Goal: Information Seeking & Learning: Learn about a topic

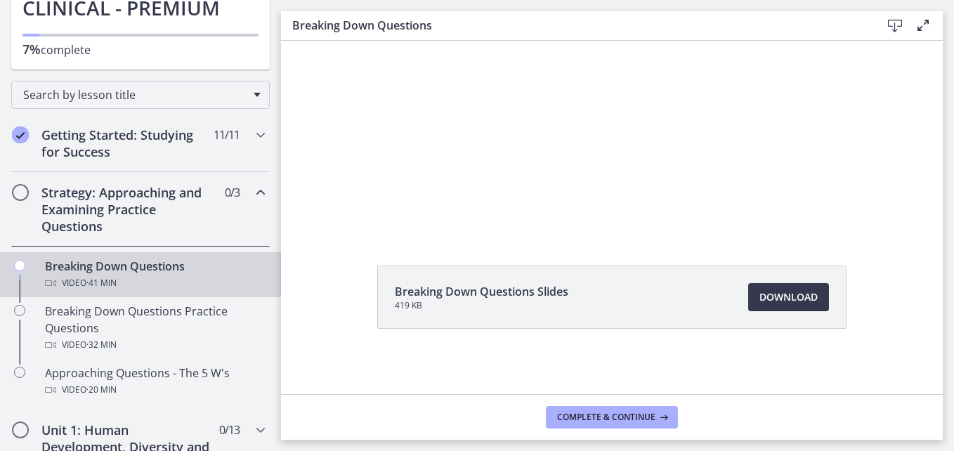
scroll to position [89, 0]
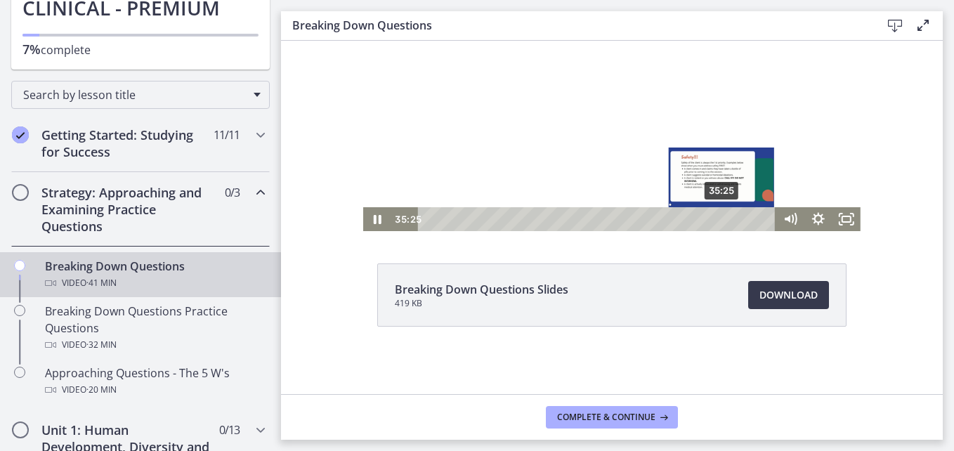
drag, startPoint x: 690, startPoint y: 218, endPoint x: 716, endPoint y: 216, distance: 26.1
click at [717, 216] on div "Playbar" at bounding box center [721, 219] width 8 height 8
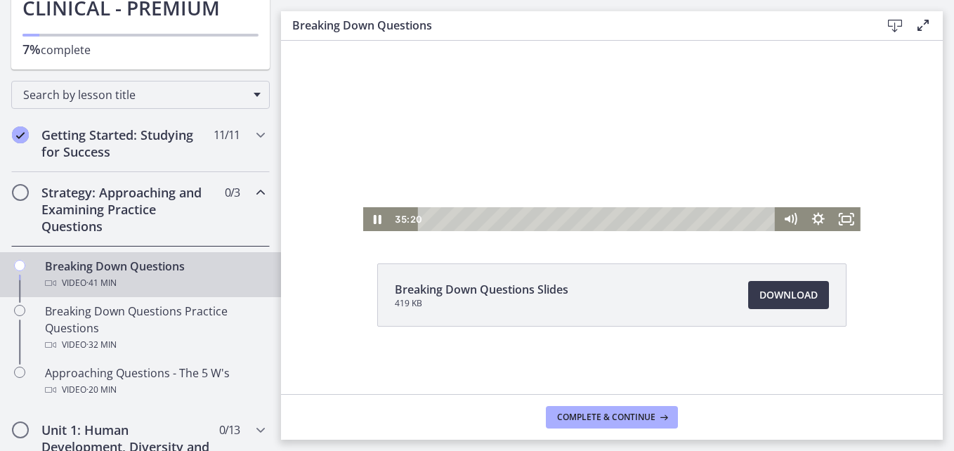
click at [679, 204] on div at bounding box center [611, 92] width 497 height 280
click at [367, 216] on icon "Play Video" at bounding box center [379, 219] width 28 height 24
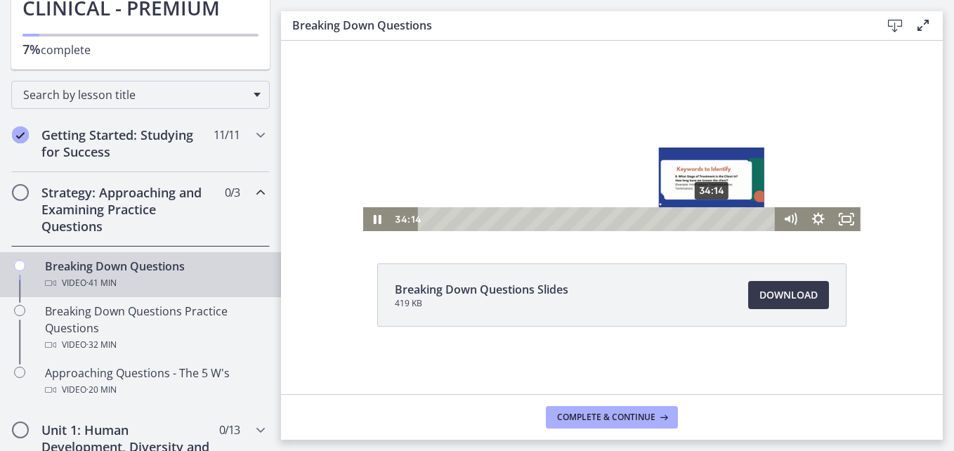
click at [707, 222] on div "34:14" at bounding box center [598, 219] width 341 height 24
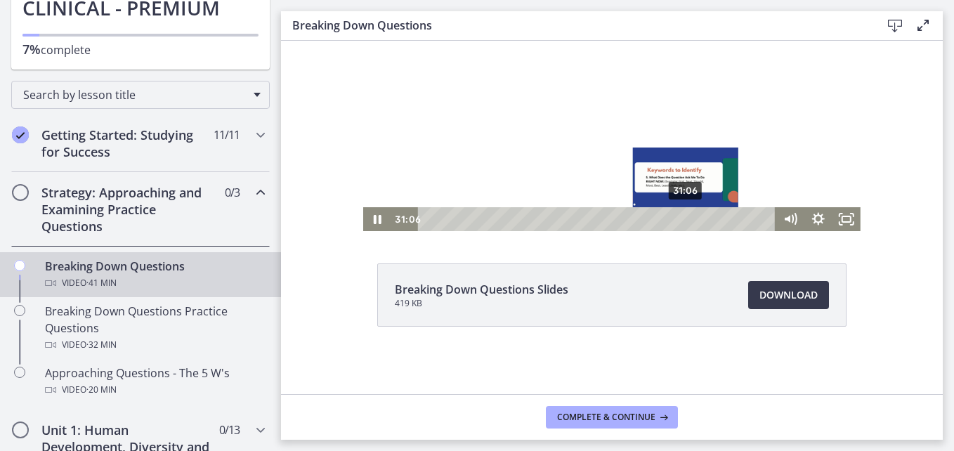
click at [681, 218] on div "31:06" at bounding box center [598, 219] width 341 height 24
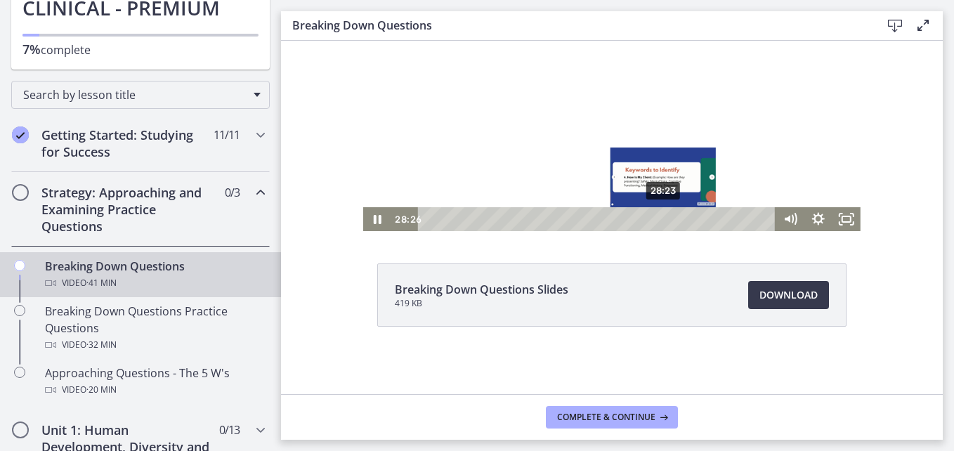
click at [659, 214] on div "28:23" at bounding box center [598, 219] width 341 height 24
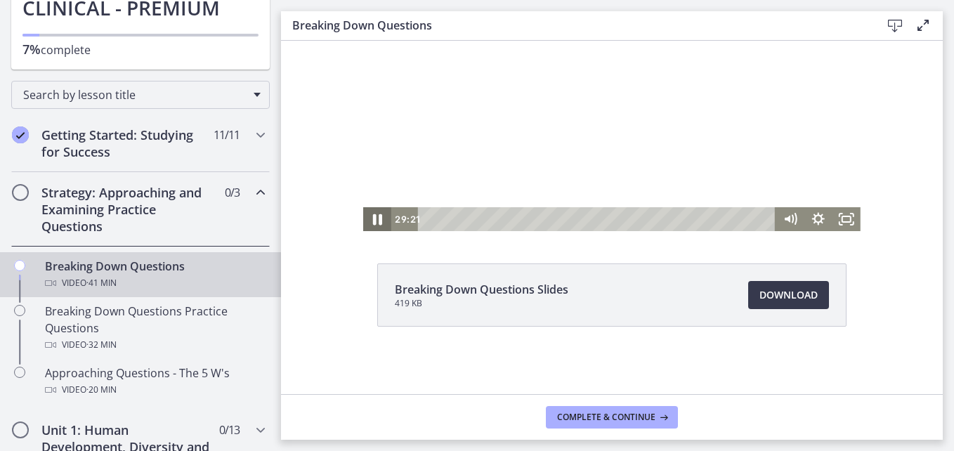
click at [375, 219] on icon "Pause" at bounding box center [377, 219] width 9 height 11
click at [367, 216] on icon "Play Video" at bounding box center [379, 219] width 34 height 29
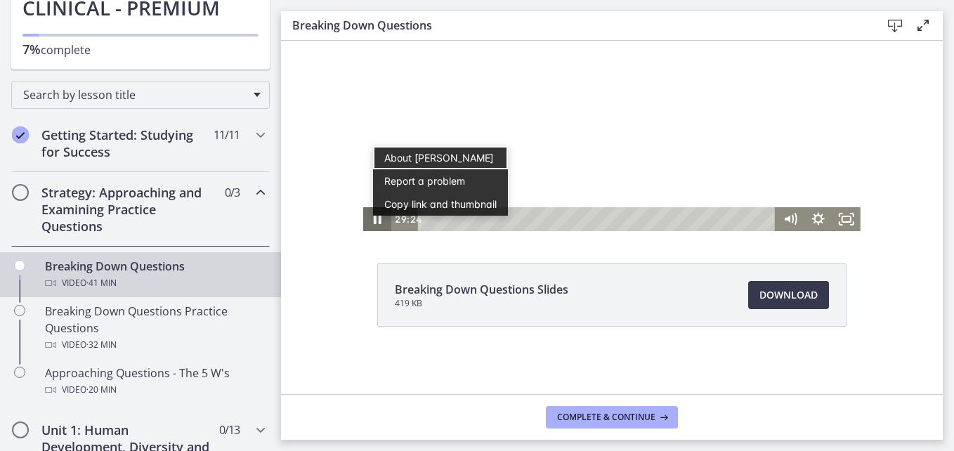
scroll to position [0, 0]
click at [368, 216] on icon "Pause" at bounding box center [377, 219] width 34 height 29
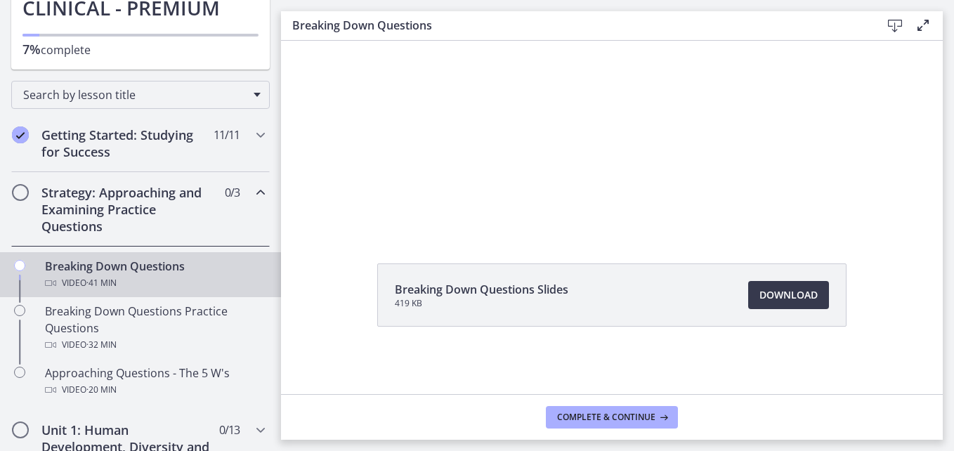
click at [426, 185] on div at bounding box center [611, 92] width 497 height 280
click at [589, 372] on div "Breaking Down Questions Slides 419 KB Download Opens in a new window" at bounding box center [612, 328] width 492 height 131
click at [613, 410] on button "Complete & continue" at bounding box center [612, 417] width 132 height 22
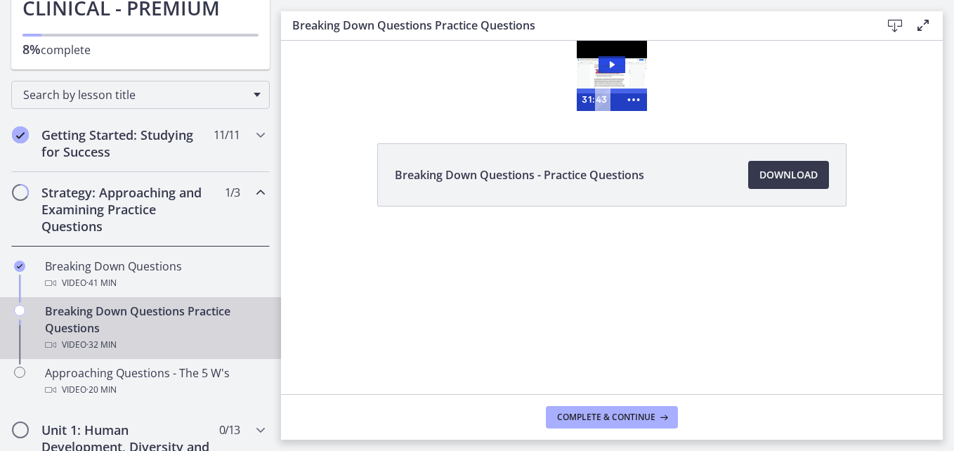
click at [516, 409] on footer "Complete & continue" at bounding box center [612, 417] width 662 height 46
drag, startPoint x: 516, startPoint y: 409, endPoint x: 584, endPoint y: 417, distance: 68.6
click at [584, 417] on span "Complete & continue" at bounding box center [606, 417] width 98 height 11
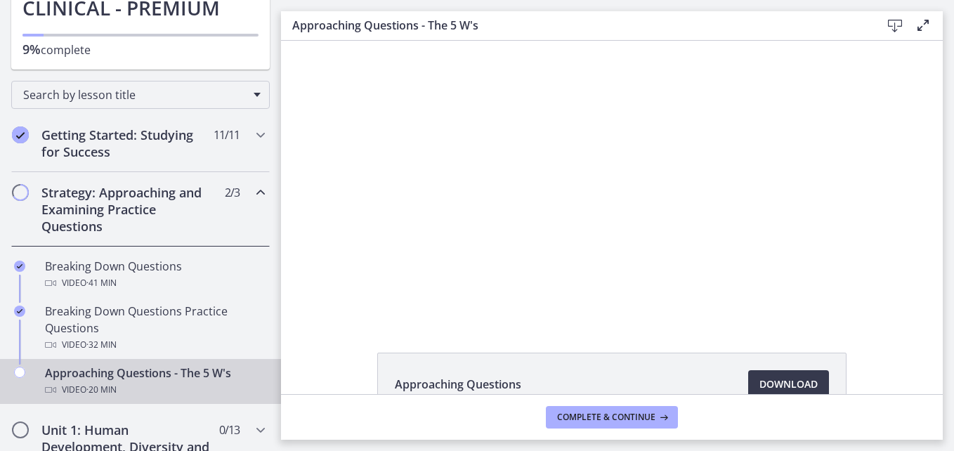
click at [252, 192] on icon "Chapters" at bounding box center [260, 192] width 17 height 17
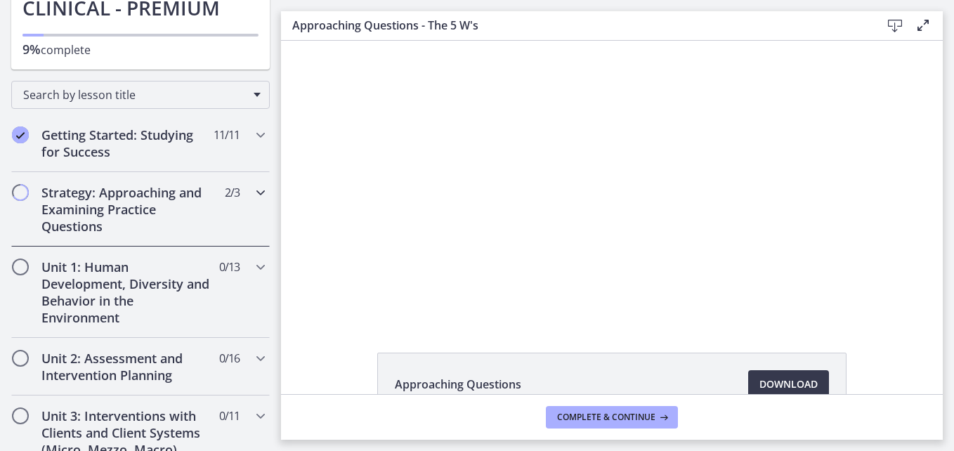
click at [252, 192] on icon "Chapters" at bounding box center [260, 192] width 17 height 17
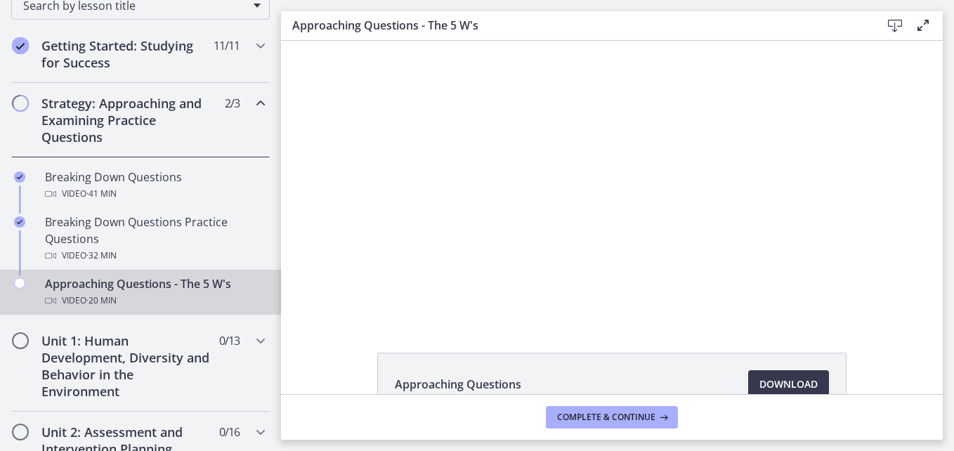
scroll to position [246, 0]
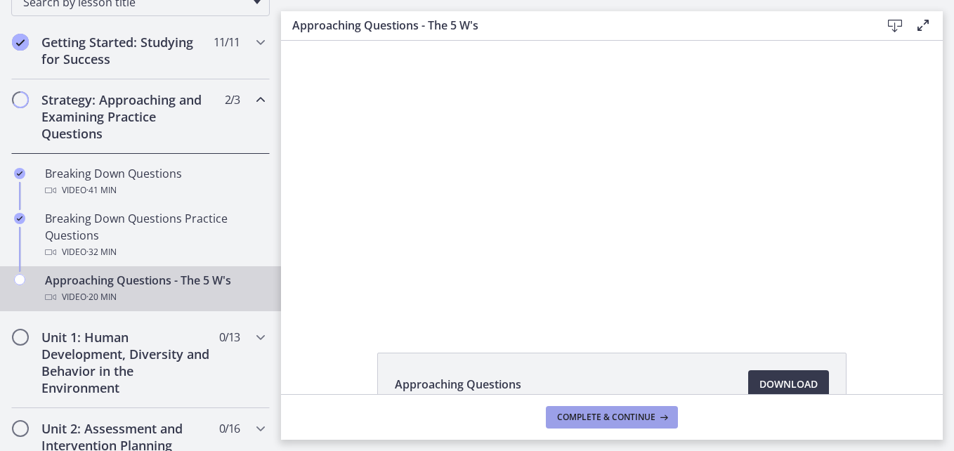
click at [635, 416] on span "Complete & continue" at bounding box center [606, 417] width 98 height 11
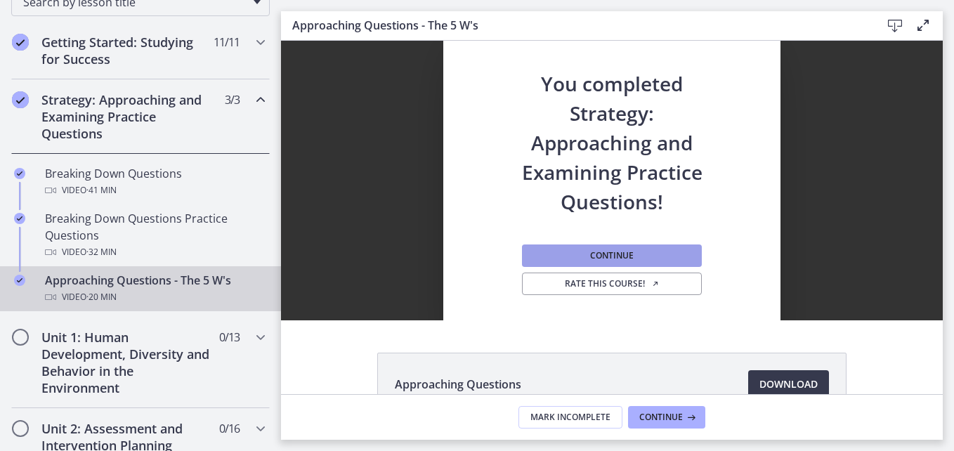
click at [626, 256] on span "Continue" at bounding box center [612, 255] width 44 height 11
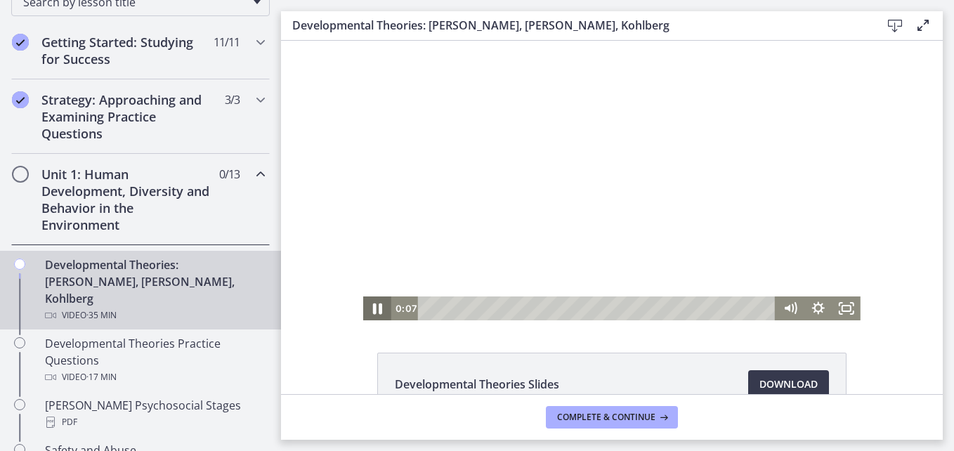
click at [374, 311] on icon "Pause" at bounding box center [377, 308] width 34 height 29
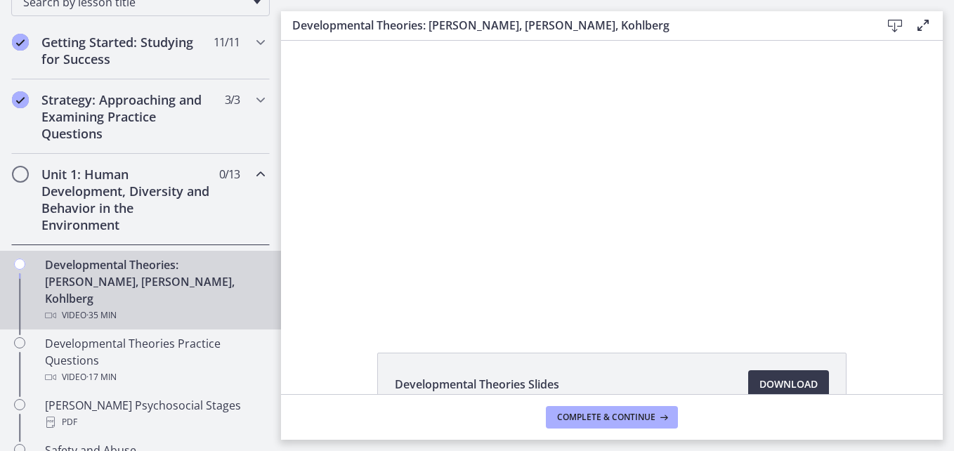
click at [108, 181] on h2 "Unit 1: Human Development, Diversity and Behavior in the Environment" at bounding box center [126, 199] width 171 height 67
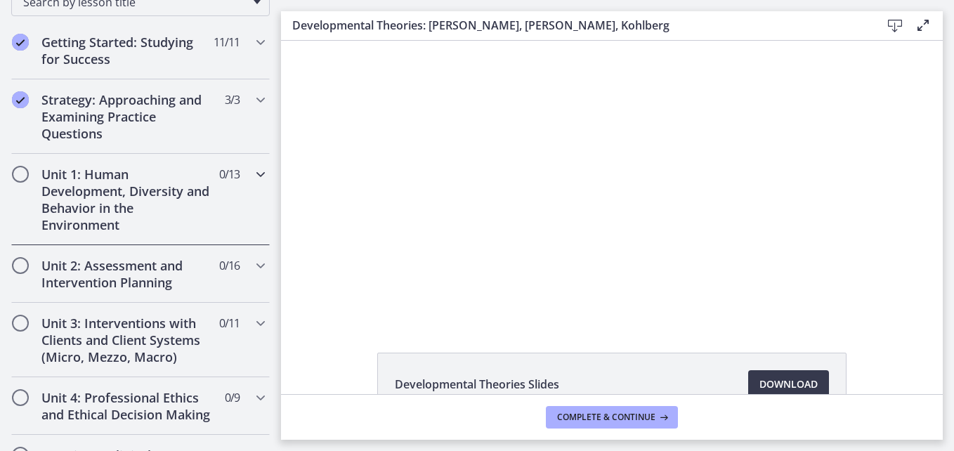
click at [108, 181] on h2 "Unit 1: Human Development, Diversity and Behavior in the Environment" at bounding box center [126, 199] width 171 height 67
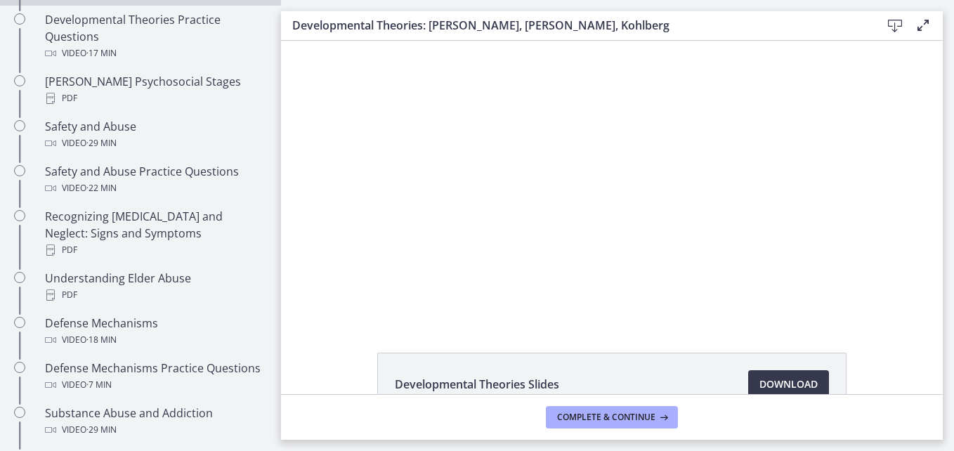
scroll to position [86, 0]
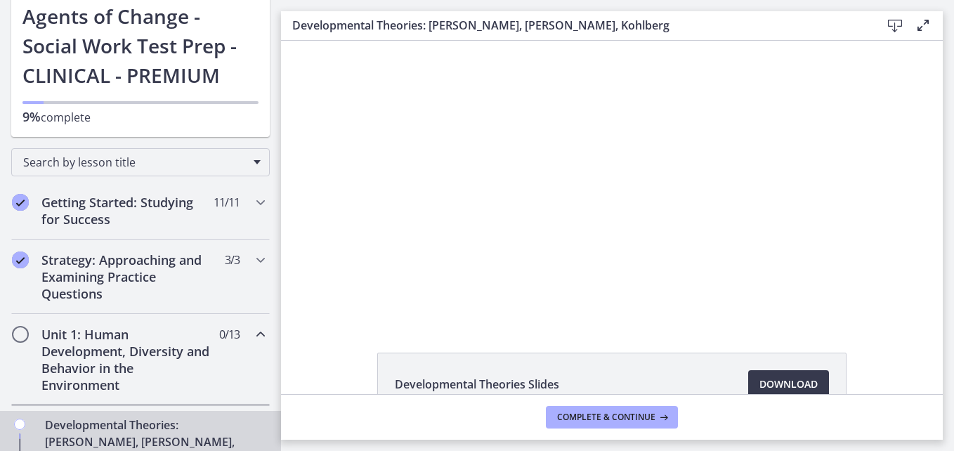
click at [252, 332] on icon "Chapters" at bounding box center [260, 334] width 17 height 17
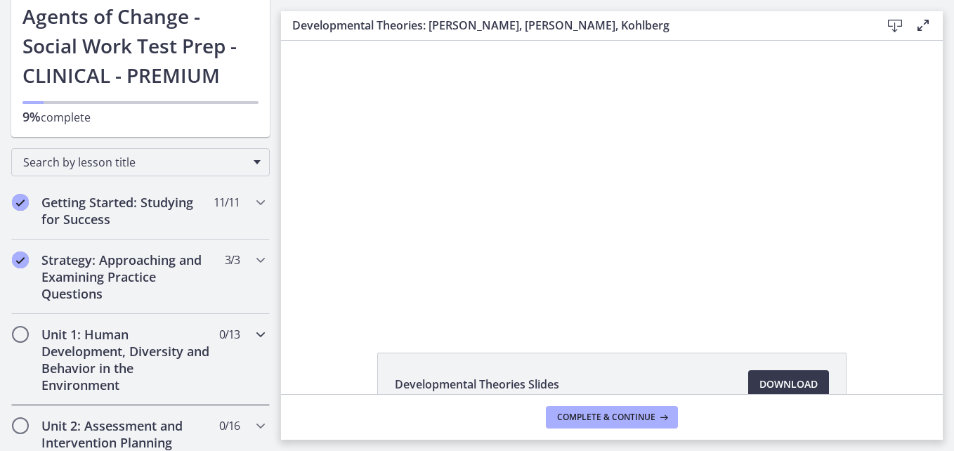
click at [126, 362] on h2 "Unit 1: Human Development, Diversity and Behavior in the Environment" at bounding box center [126, 359] width 171 height 67
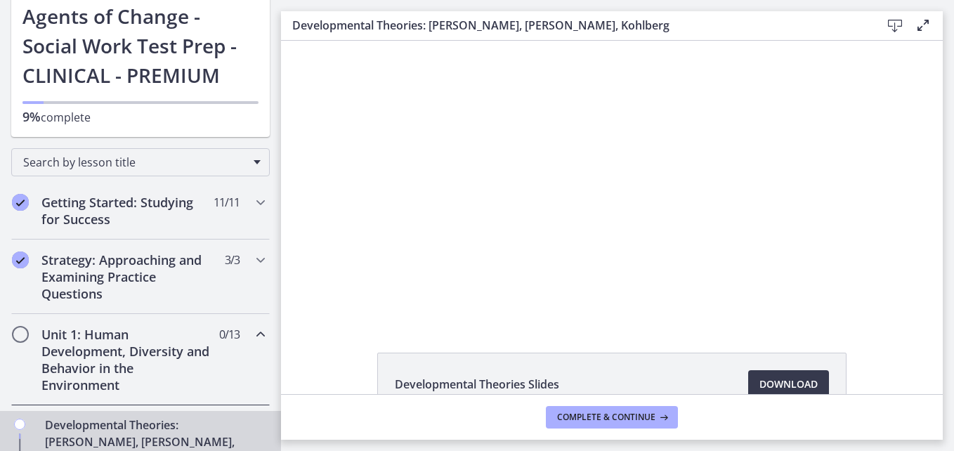
click at [22, 327] on span "Chapters" at bounding box center [20, 334] width 14 height 14
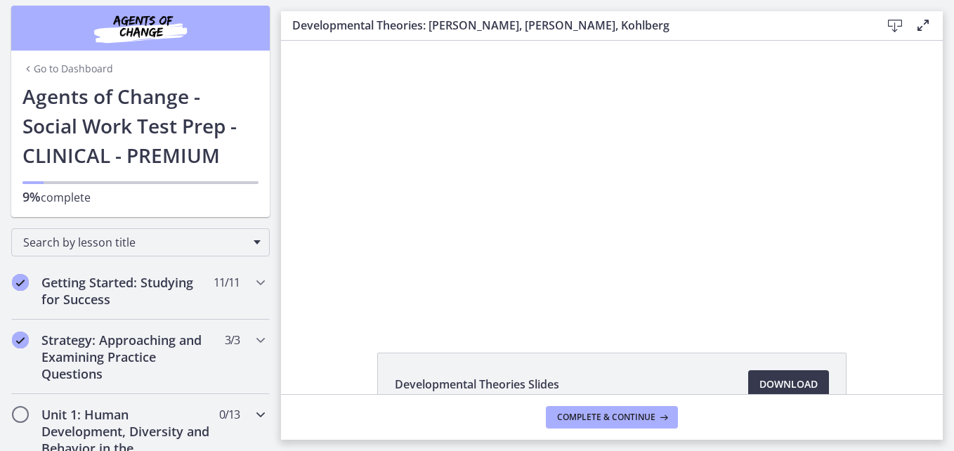
scroll to position [0, 0]
